Goal: Check status: Check status

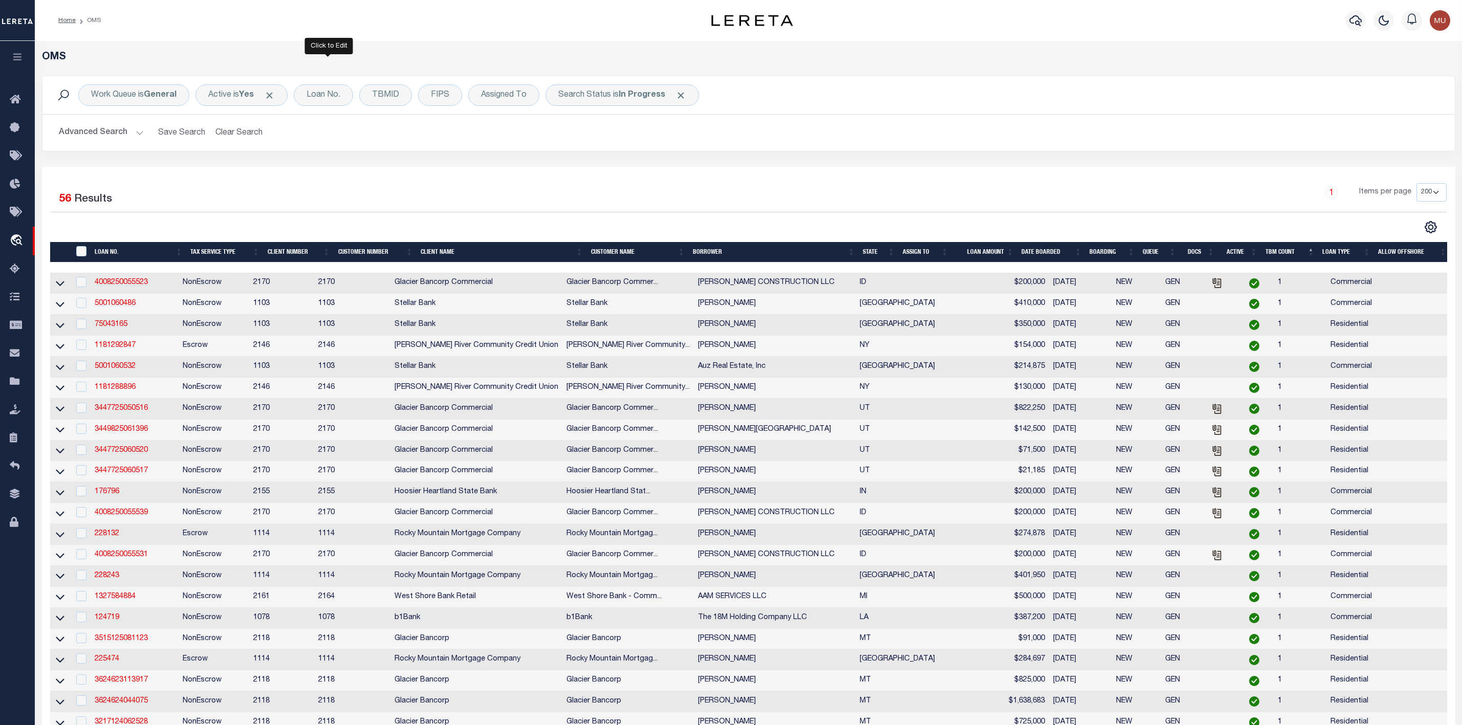
select select "200"
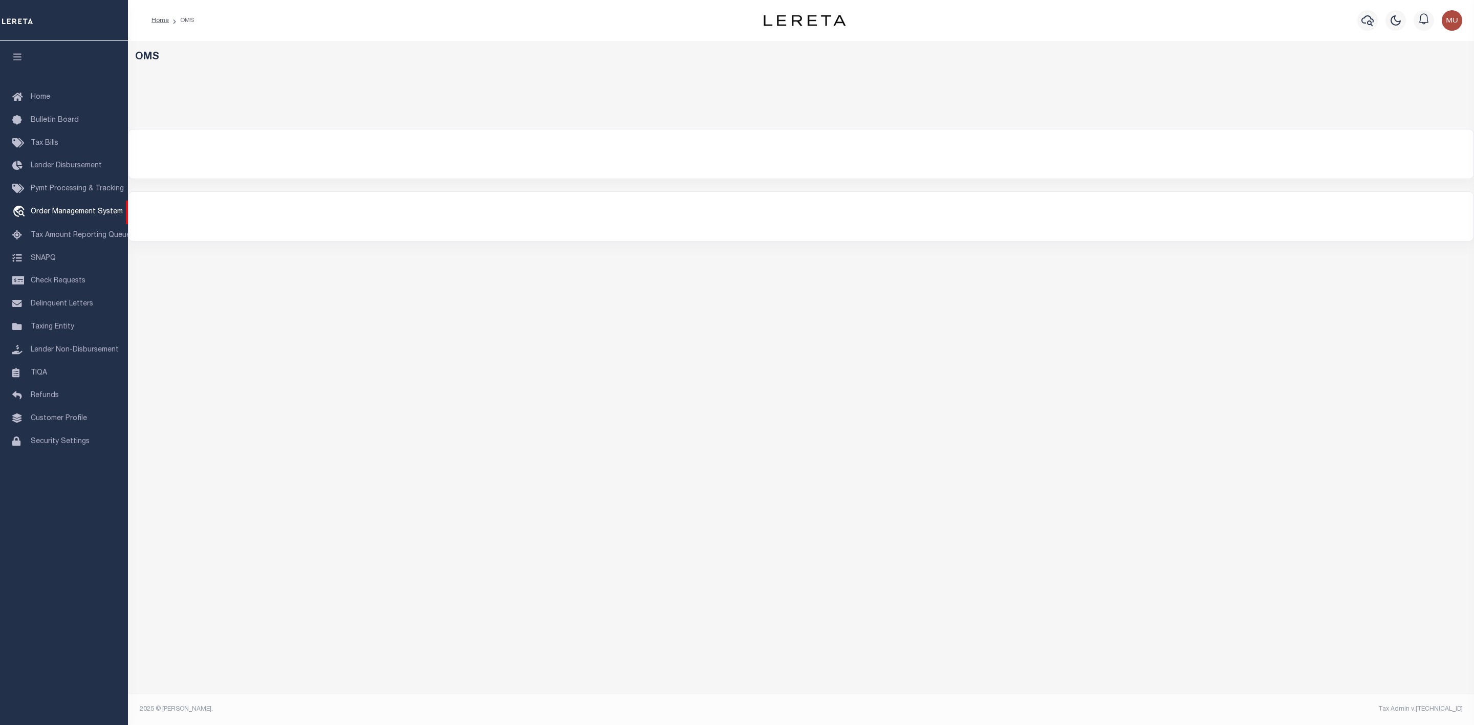
select select "200"
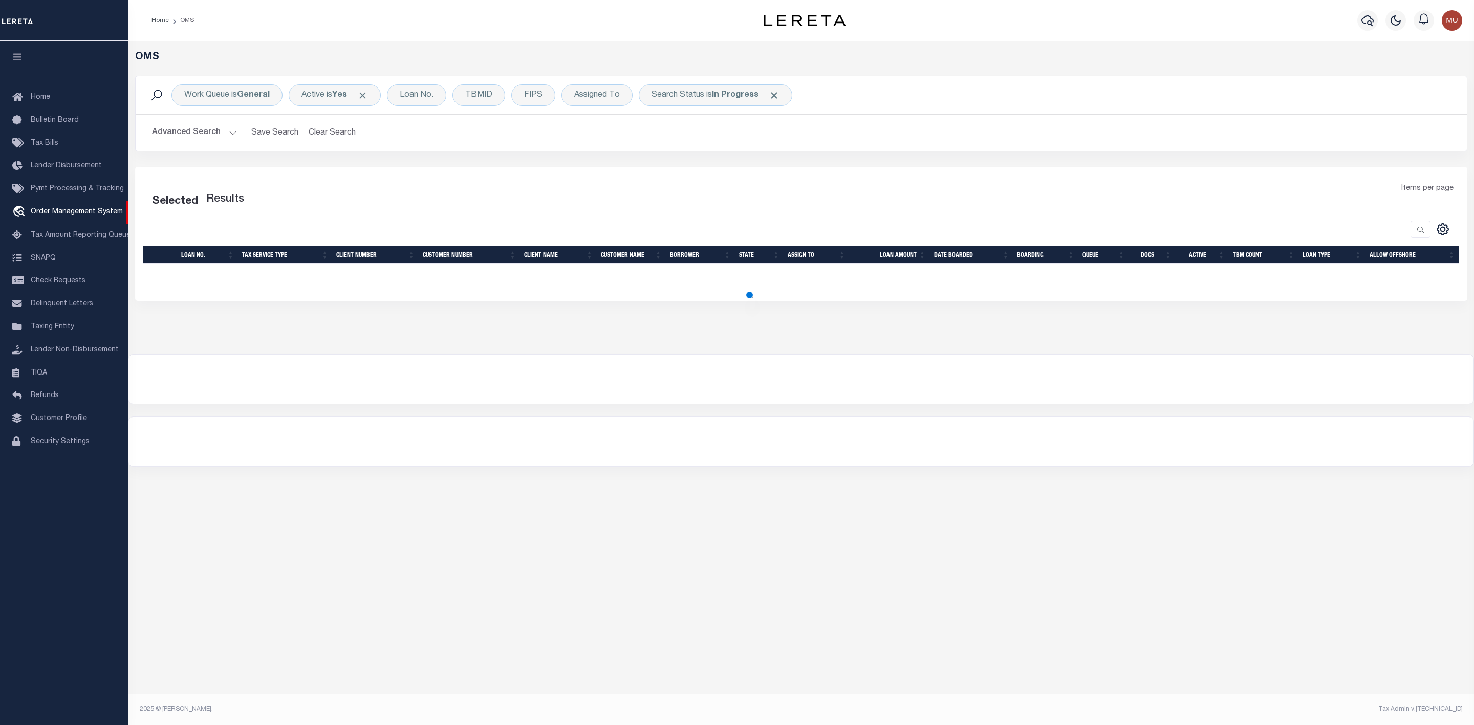
select select "200"
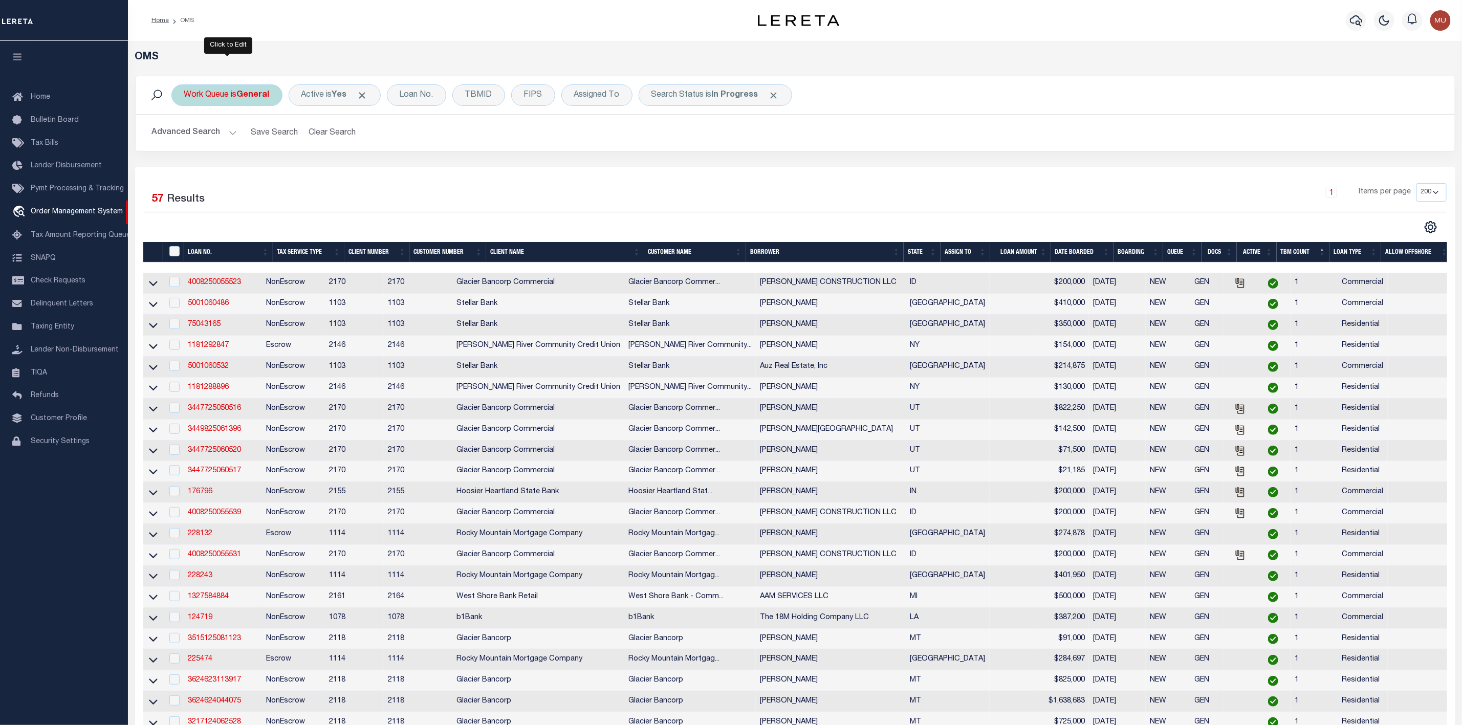
click at [240, 91] on div "Work Queue is General" at bounding box center [226, 94] width 111 height 21
click at [237, 146] on select "--ALL-- General ThoughtFocus" at bounding box center [260, 145] width 150 height 19
select select "THF"
click at [185, 137] on select "--ALL-- General ThoughtFocus" at bounding box center [260, 145] width 150 height 19
click at [315, 168] on input "Apply" at bounding box center [320, 167] width 30 height 17
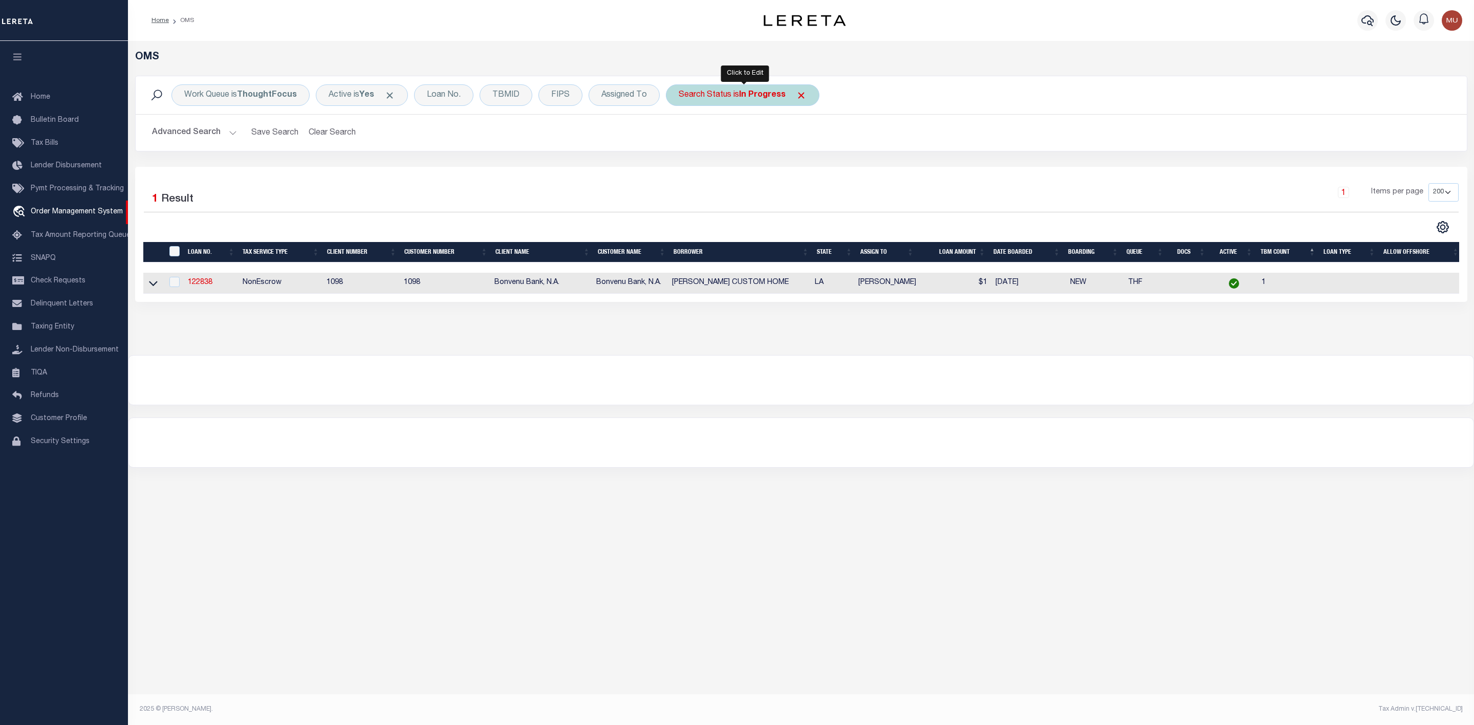
click at [740, 104] on div "Search Status is In Progress" at bounding box center [743, 94] width 154 height 21
click at [725, 149] on select "Automated Search Bad Parcel Complete Duplicate Parcel High Dollar Reporting In …" at bounding box center [754, 145] width 150 height 19
select select "RD"
click at [681, 137] on select "Automated Search Bad Parcel Complete Duplicate Parcel High Dollar Reporting In …" at bounding box center [754, 145] width 150 height 19
click at [820, 174] on input "Apply" at bounding box center [815, 167] width 30 height 17
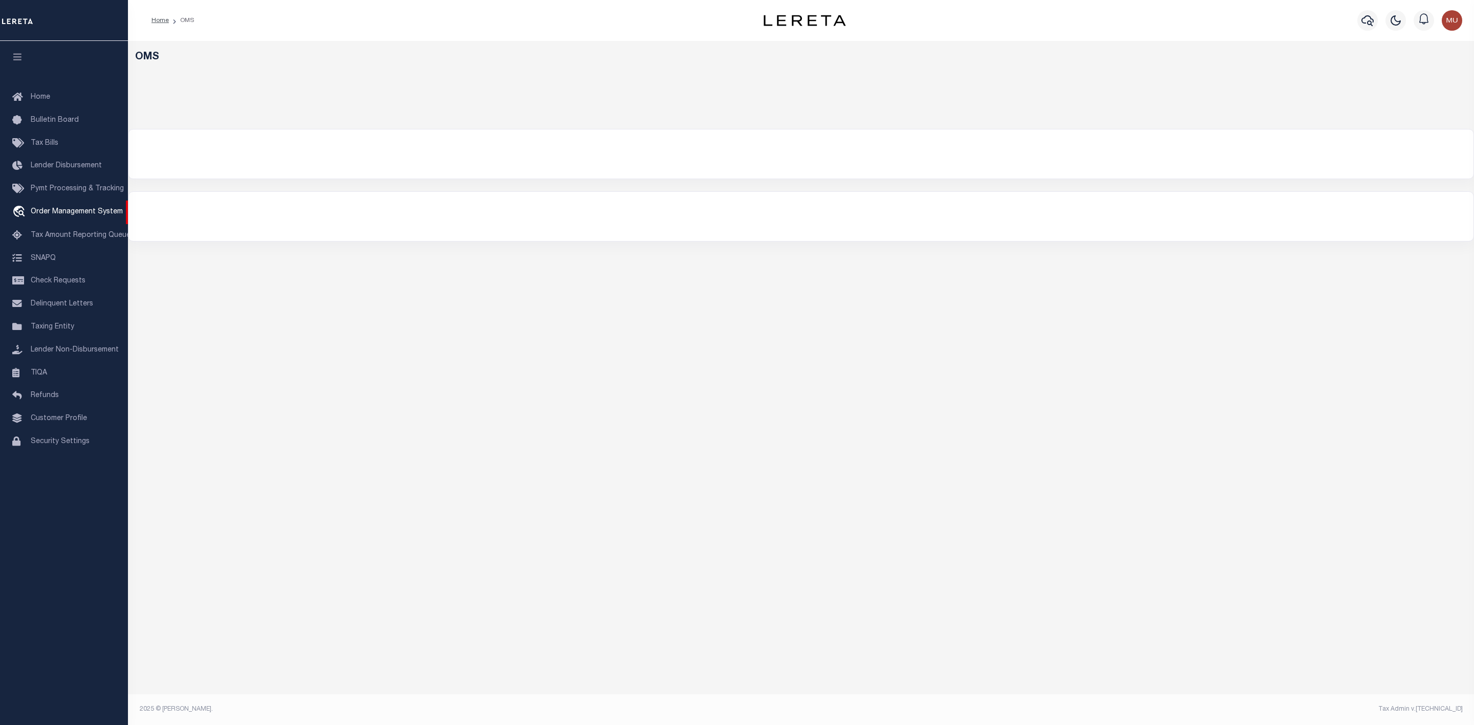
select select "200"
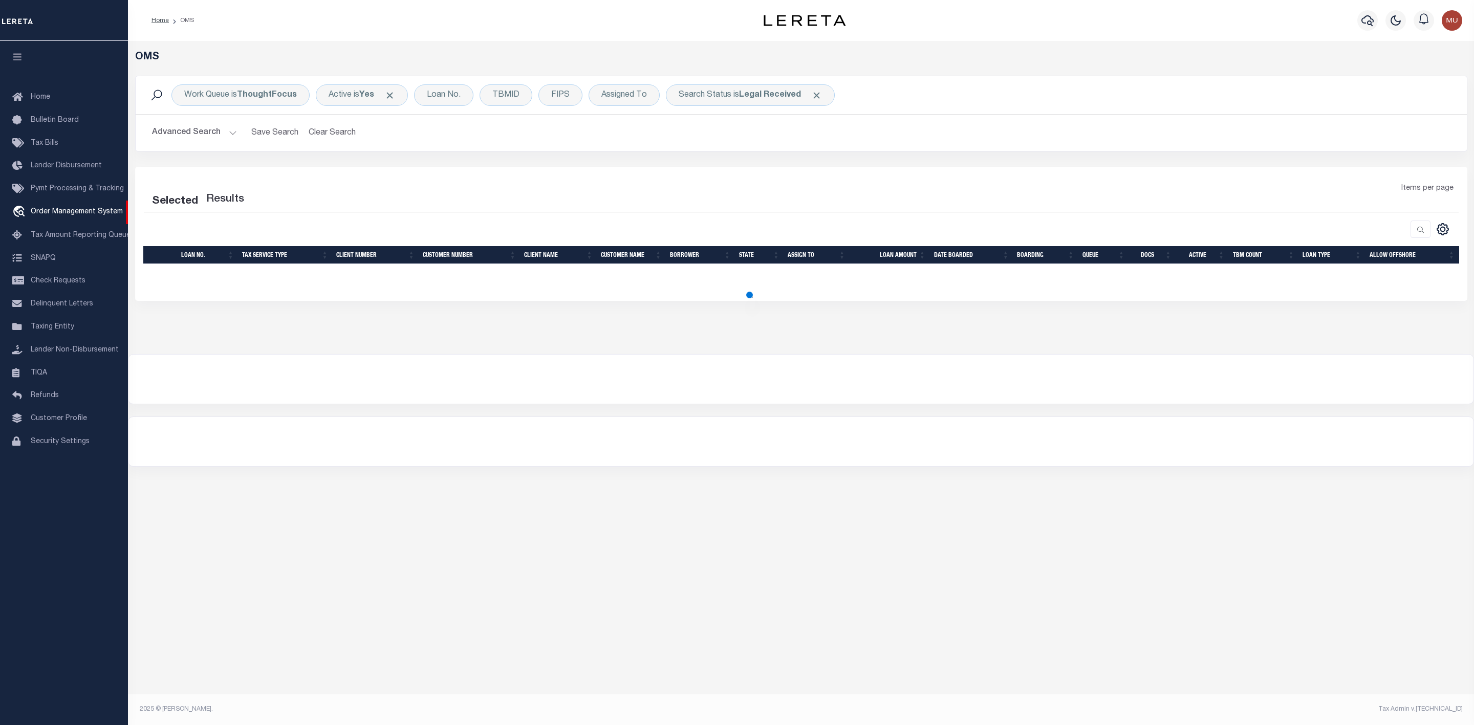
select select "200"
